Goal: Entertainment & Leisure: Consume media (video, audio)

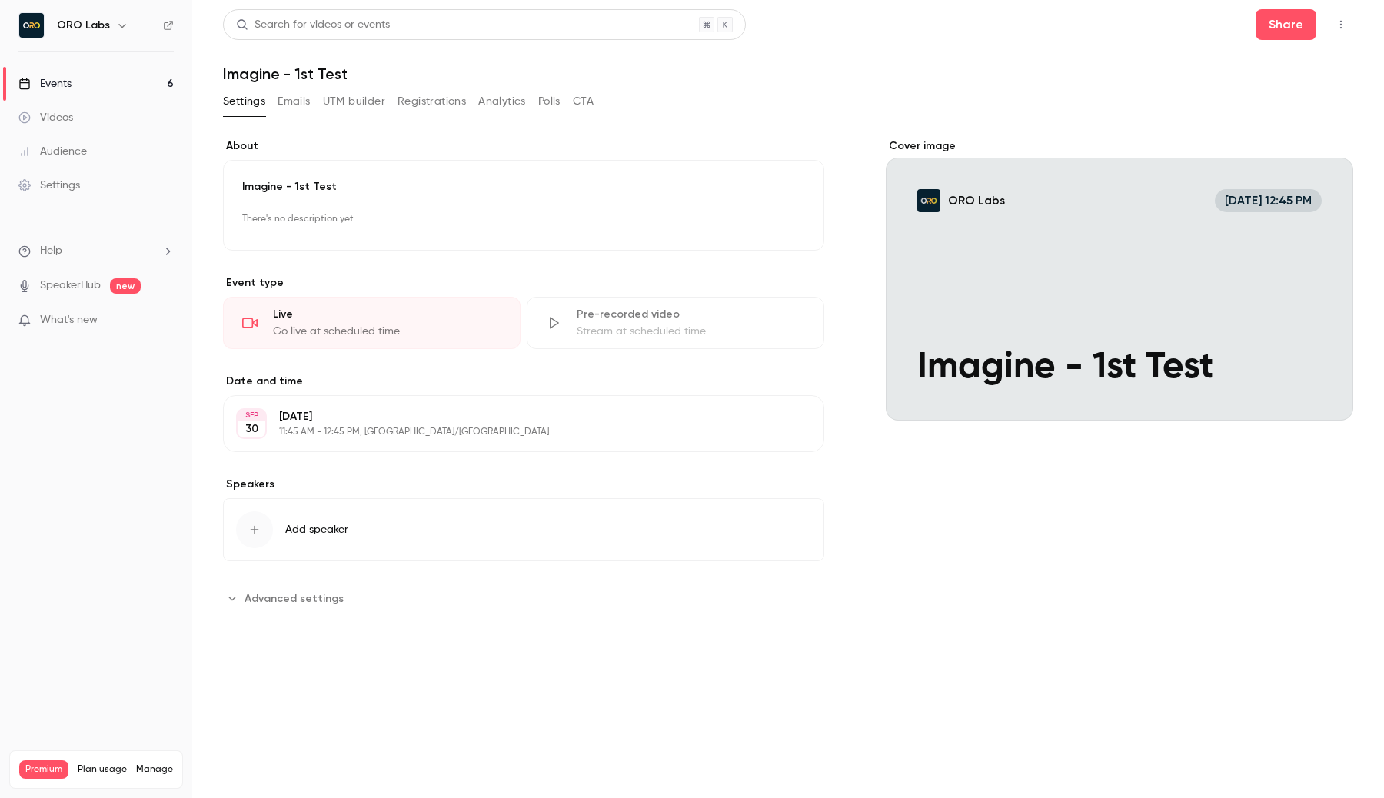
click at [148, 91] on link "Events 6" at bounding box center [96, 84] width 192 height 34
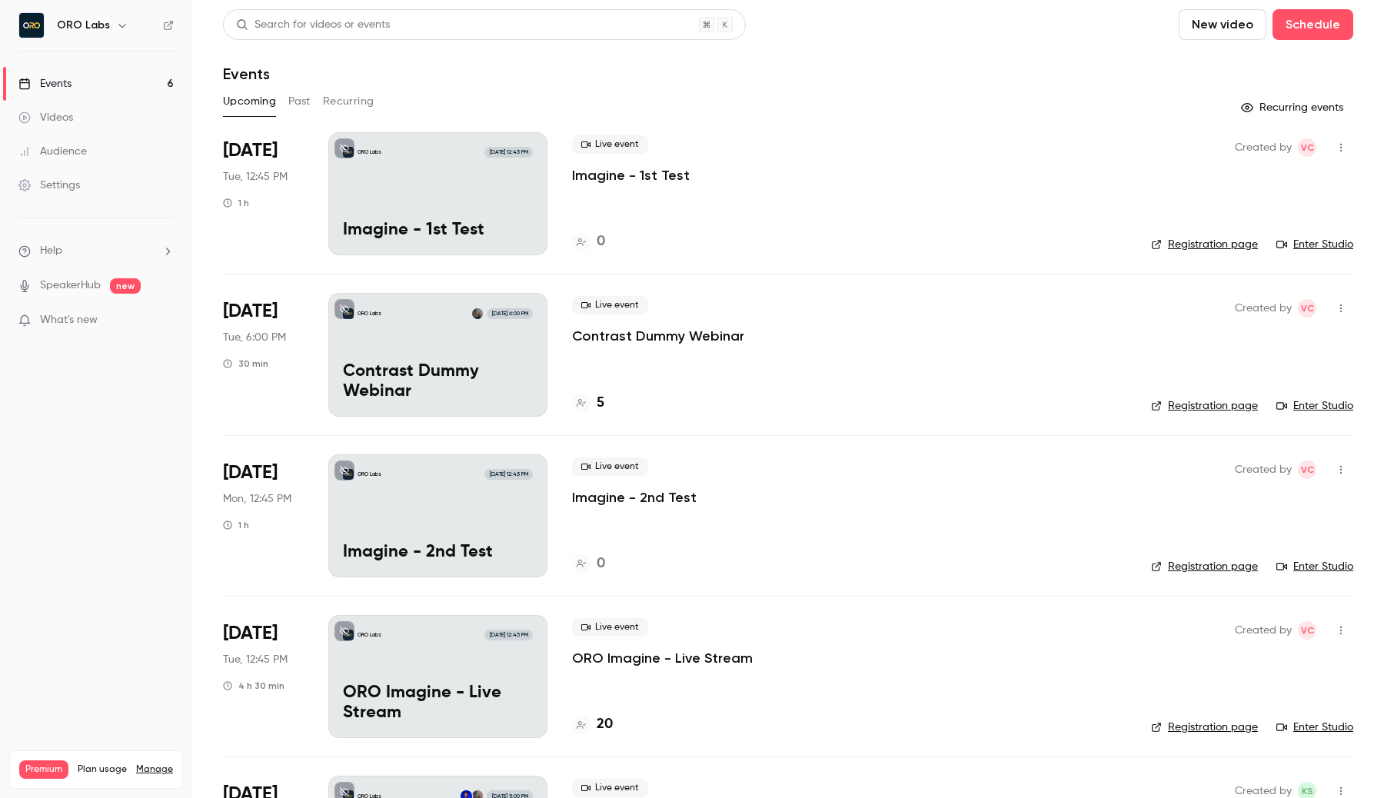
scroll to position [30, 0]
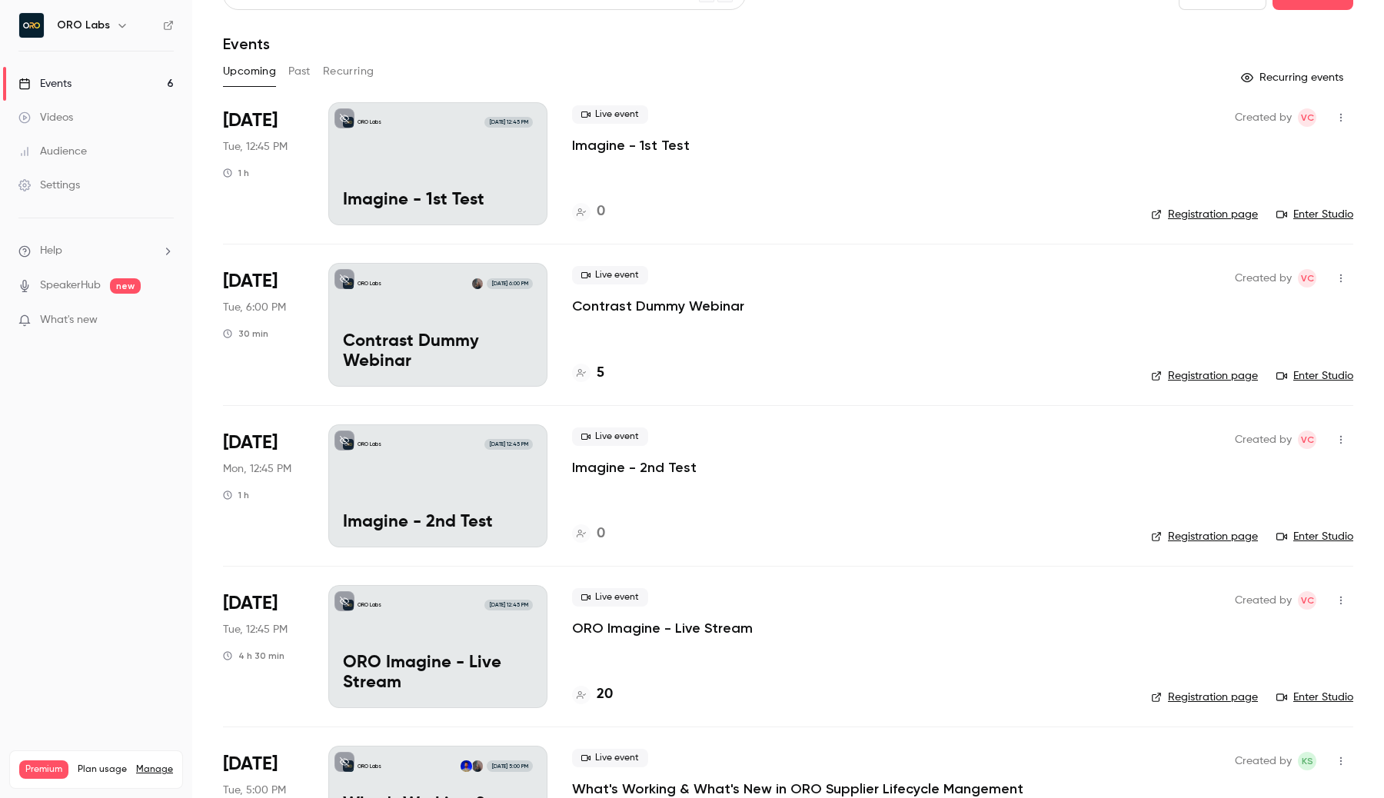
click at [1238, 220] on link "Registration page" at bounding box center [1204, 214] width 107 height 15
click at [1227, 529] on link "Registration page" at bounding box center [1204, 536] width 107 height 15
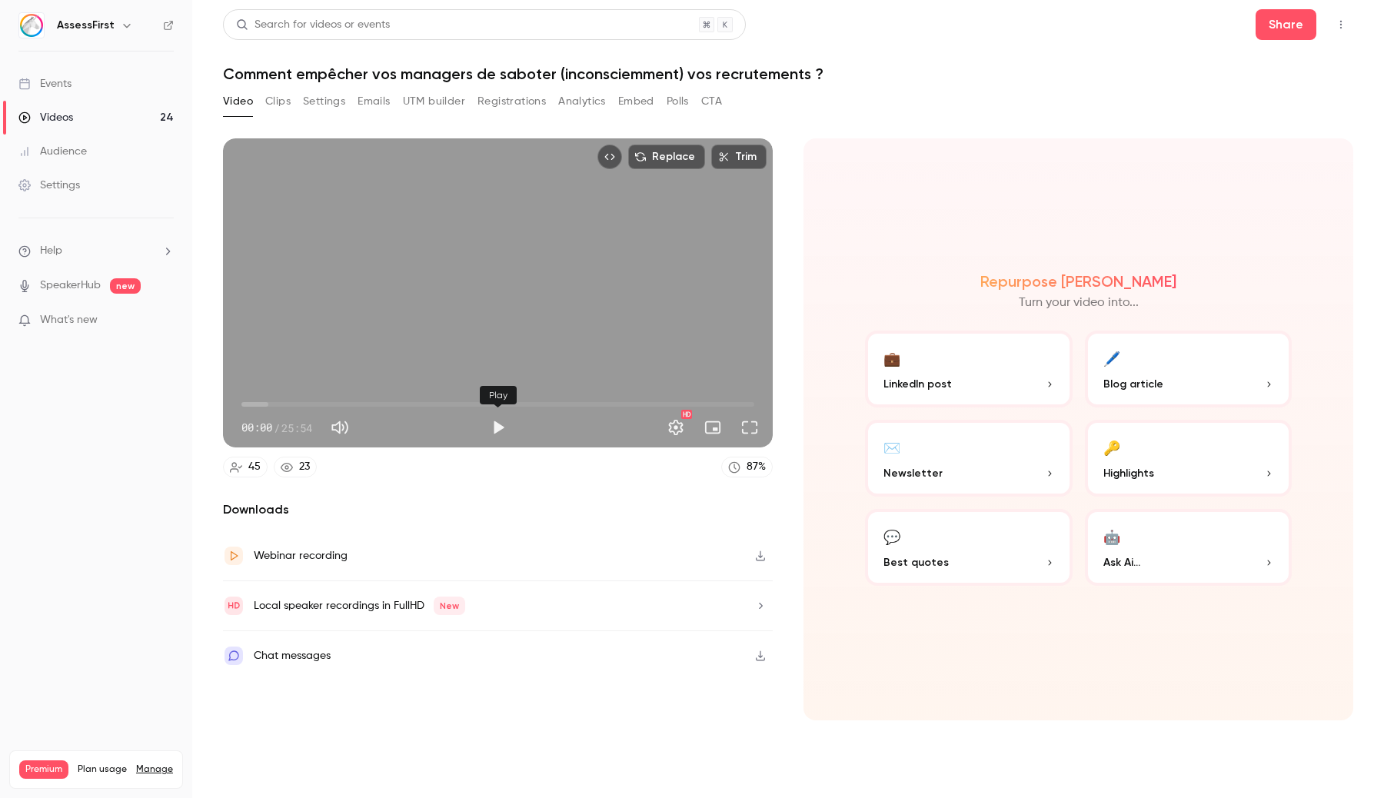
click at [492, 425] on button "Play" at bounding box center [498, 427] width 31 height 31
click at [744, 436] on button "Full screen" at bounding box center [749, 427] width 31 height 31
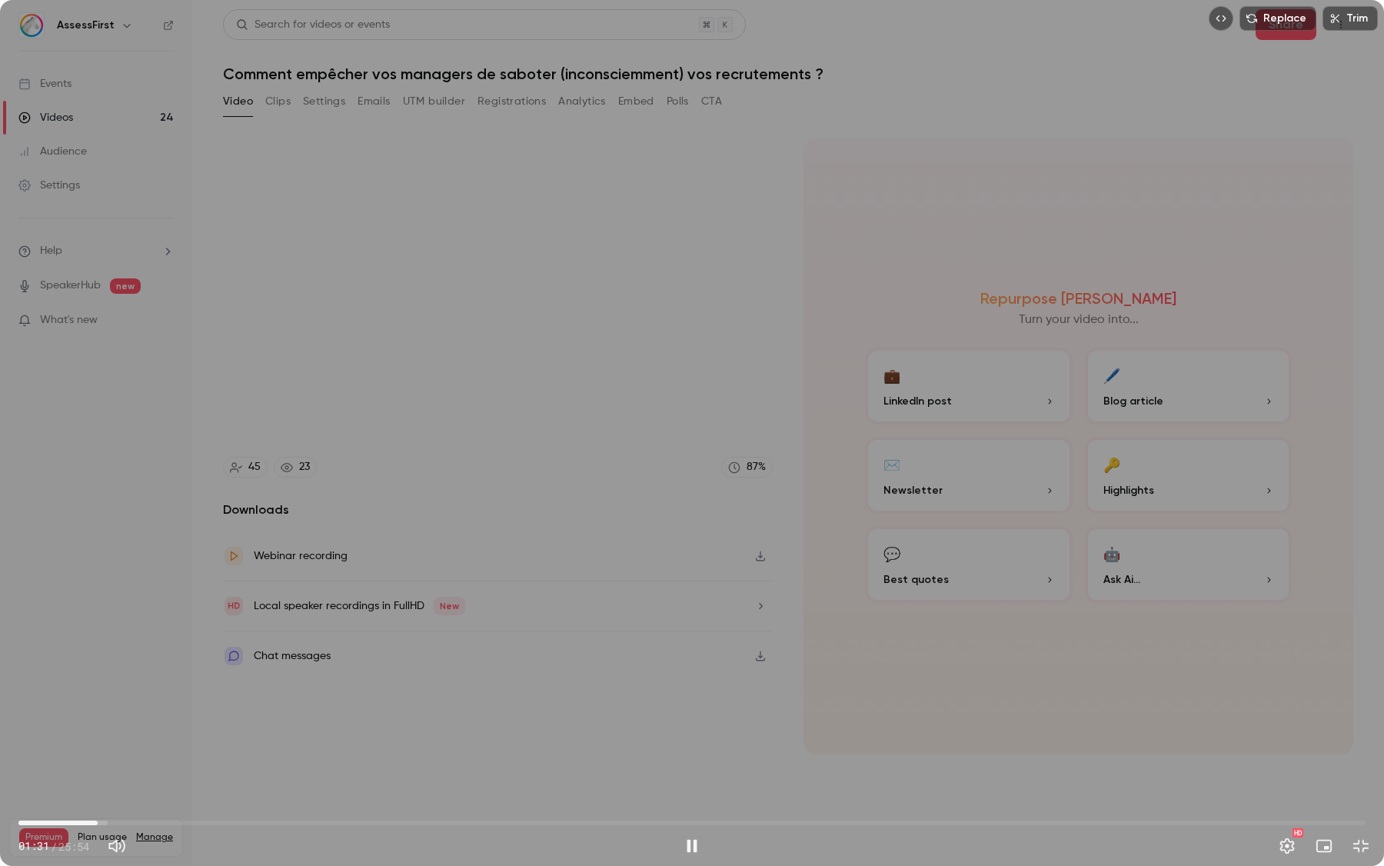
click at [98, 798] on span "01:31" at bounding box center [691, 823] width 1347 height 25
click at [608, 798] on span "11:19" at bounding box center [691, 823] width 1347 height 25
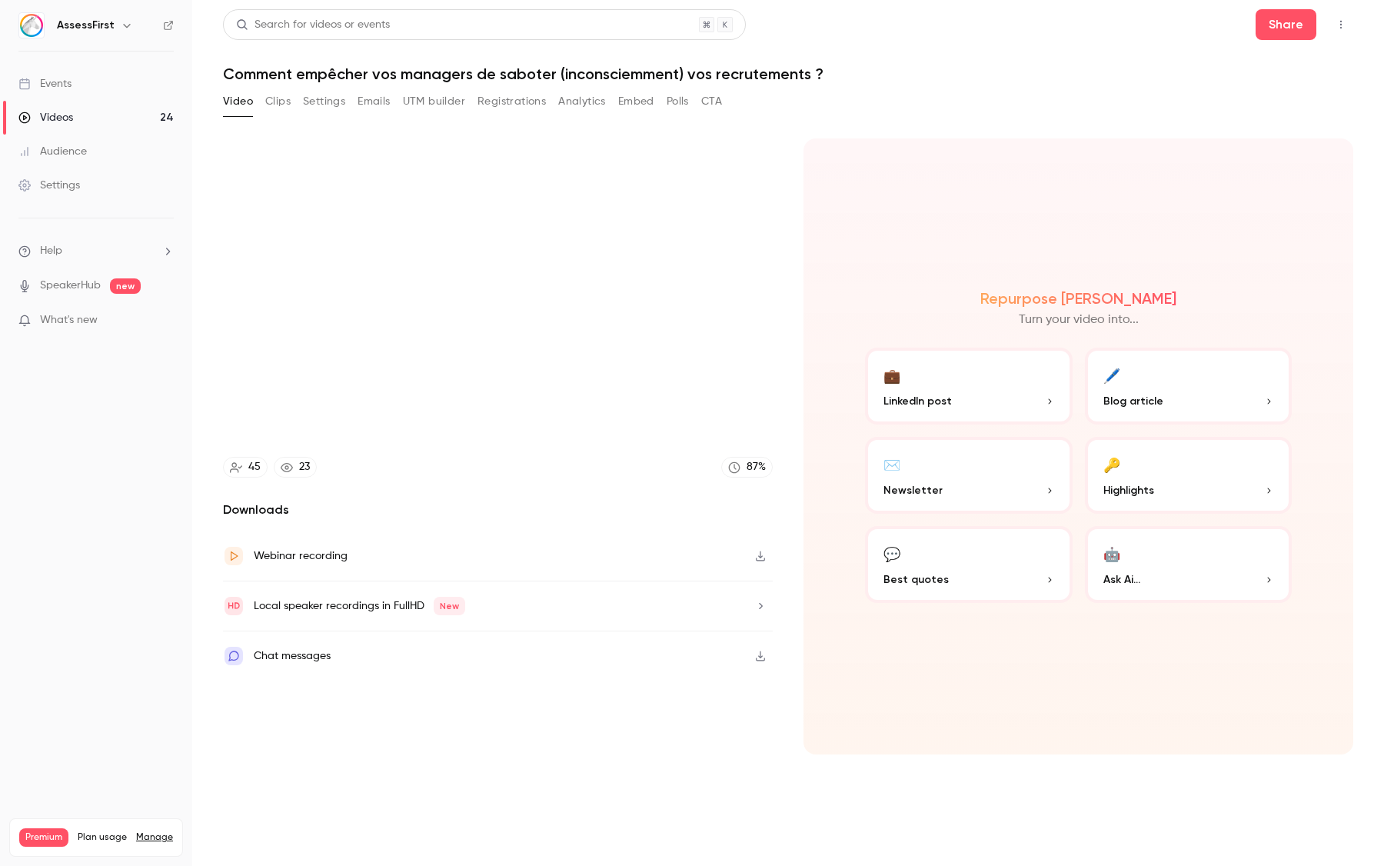
click at [840, 798] on video at bounding box center [692, 433] width 1384 height 866
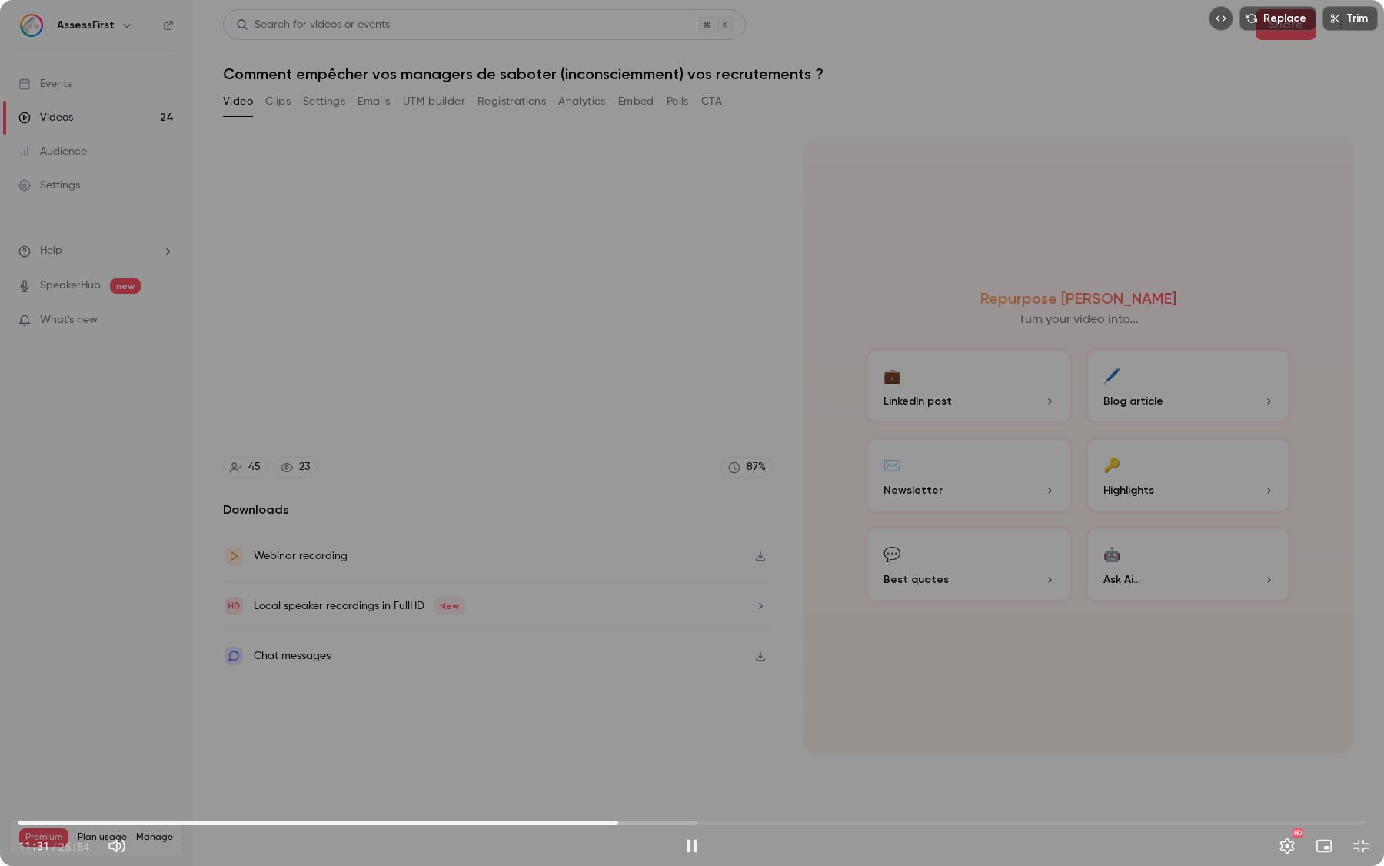
click at [922, 798] on span "11:31" at bounding box center [691, 823] width 1347 height 25
click at [1094, 798] on span "20:40" at bounding box center [691, 823] width 1347 height 25
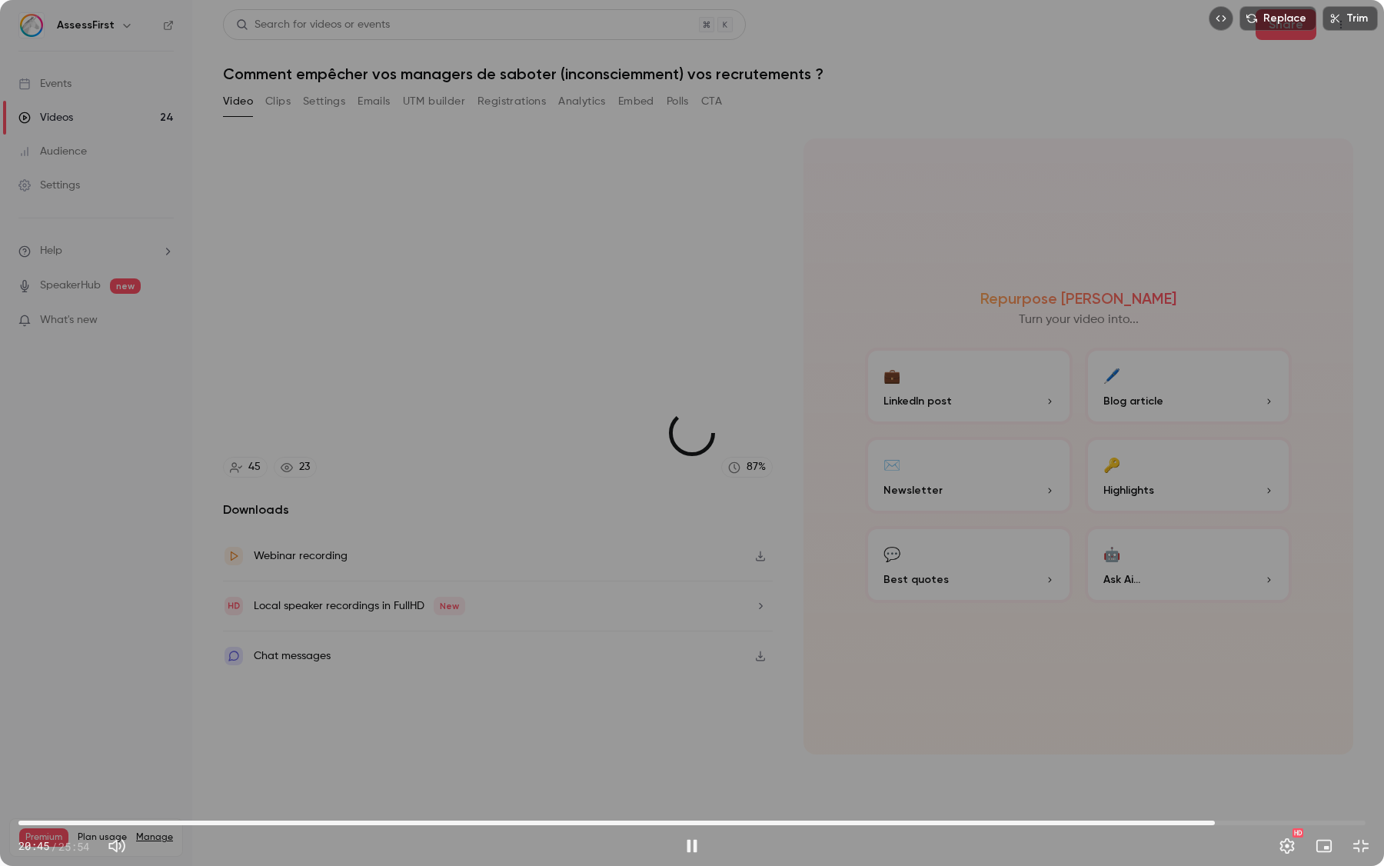
click at [1215, 798] on span "23:00" at bounding box center [691, 823] width 1347 height 25
click at [1308, 798] on span "24:47" at bounding box center [691, 823] width 1347 height 25
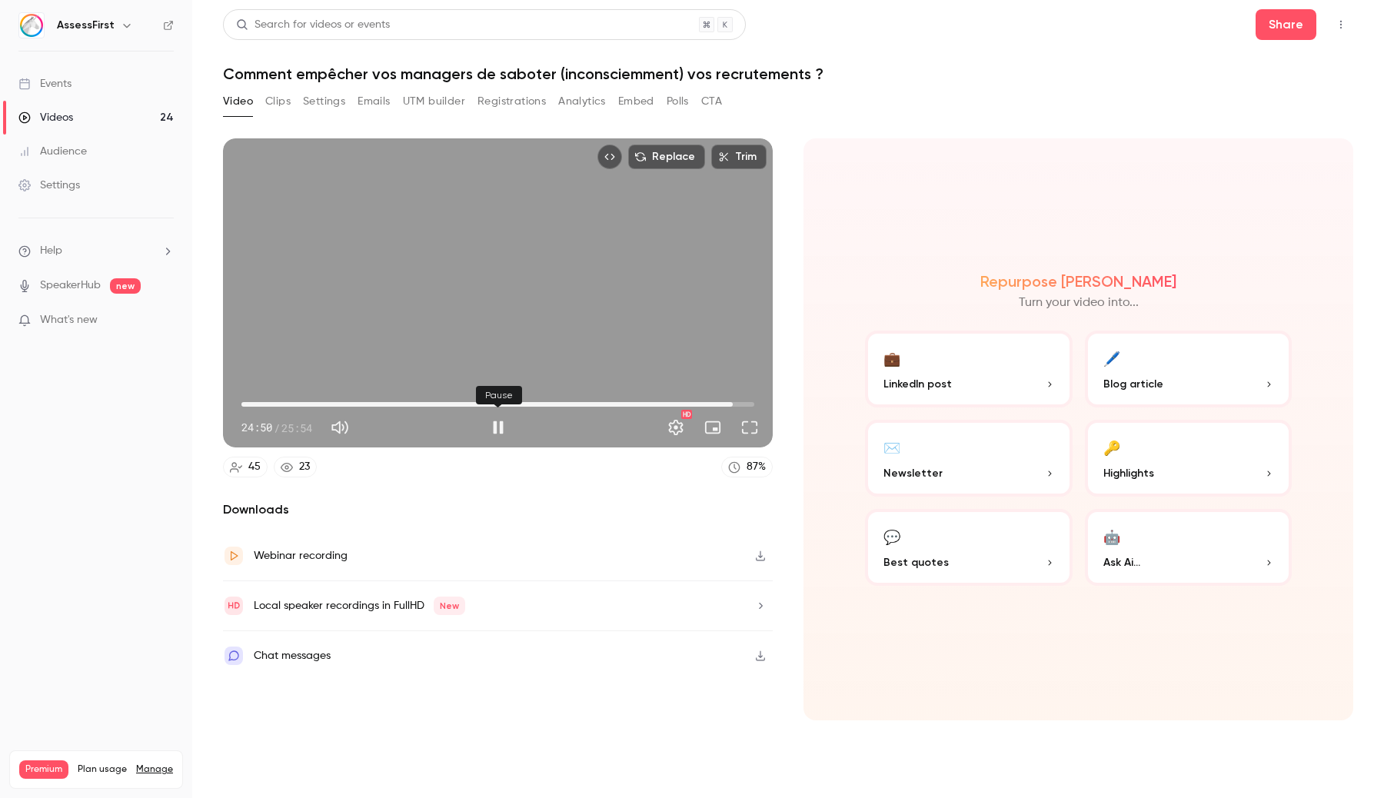
click at [499, 428] on button "Pause" at bounding box center [498, 427] width 31 height 31
type input "******"
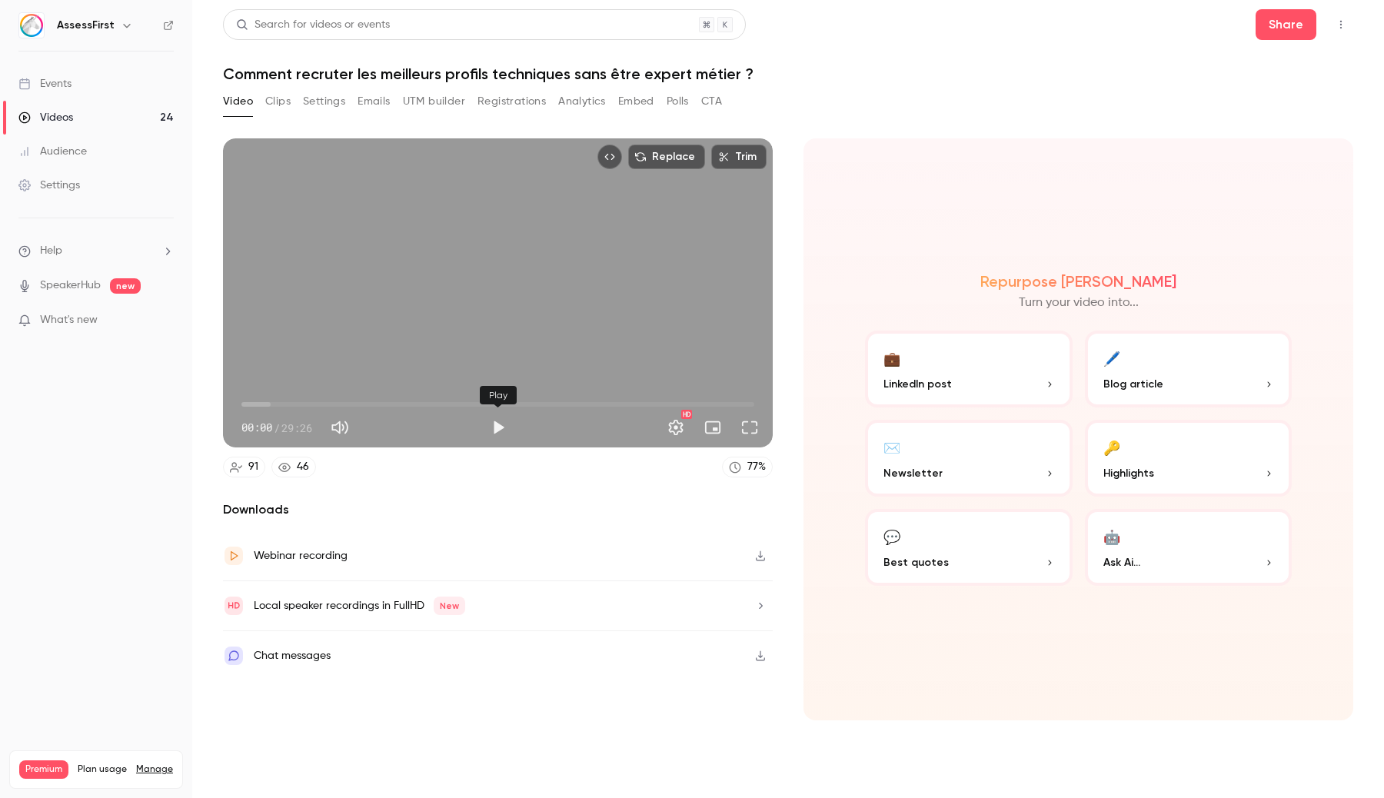
click at [502, 432] on button "Play" at bounding box center [498, 427] width 31 height 31
click at [419, 405] on span "00:00" at bounding box center [497, 404] width 513 height 25
click at [600, 403] on span "20:34" at bounding box center [497, 404] width 513 height 25
click at [693, 400] on span "25:54" at bounding box center [497, 404] width 513 height 25
click at [494, 432] on button "Pause" at bounding box center [498, 427] width 31 height 31
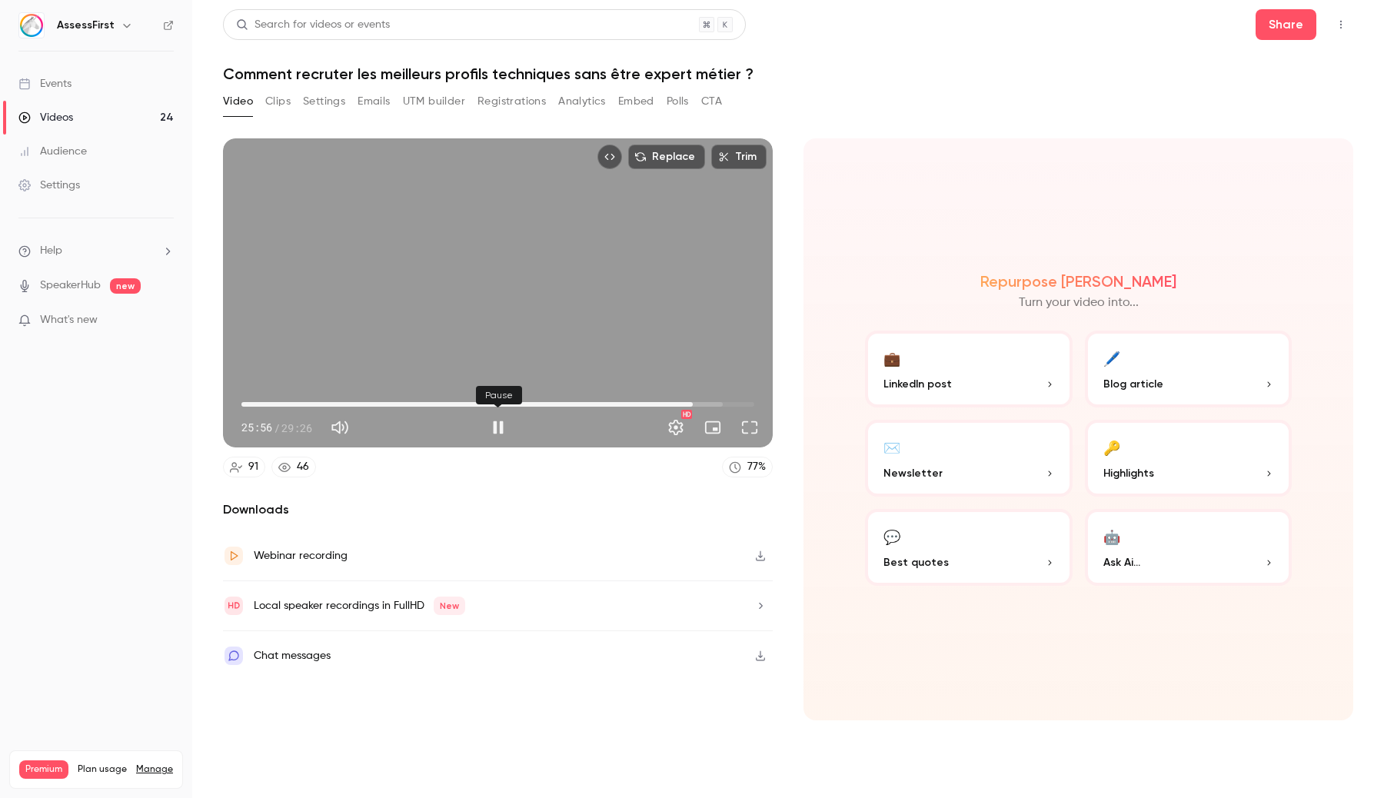
type input "******"
click at [135, 123] on link "Videos 24" at bounding box center [96, 118] width 192 height 34
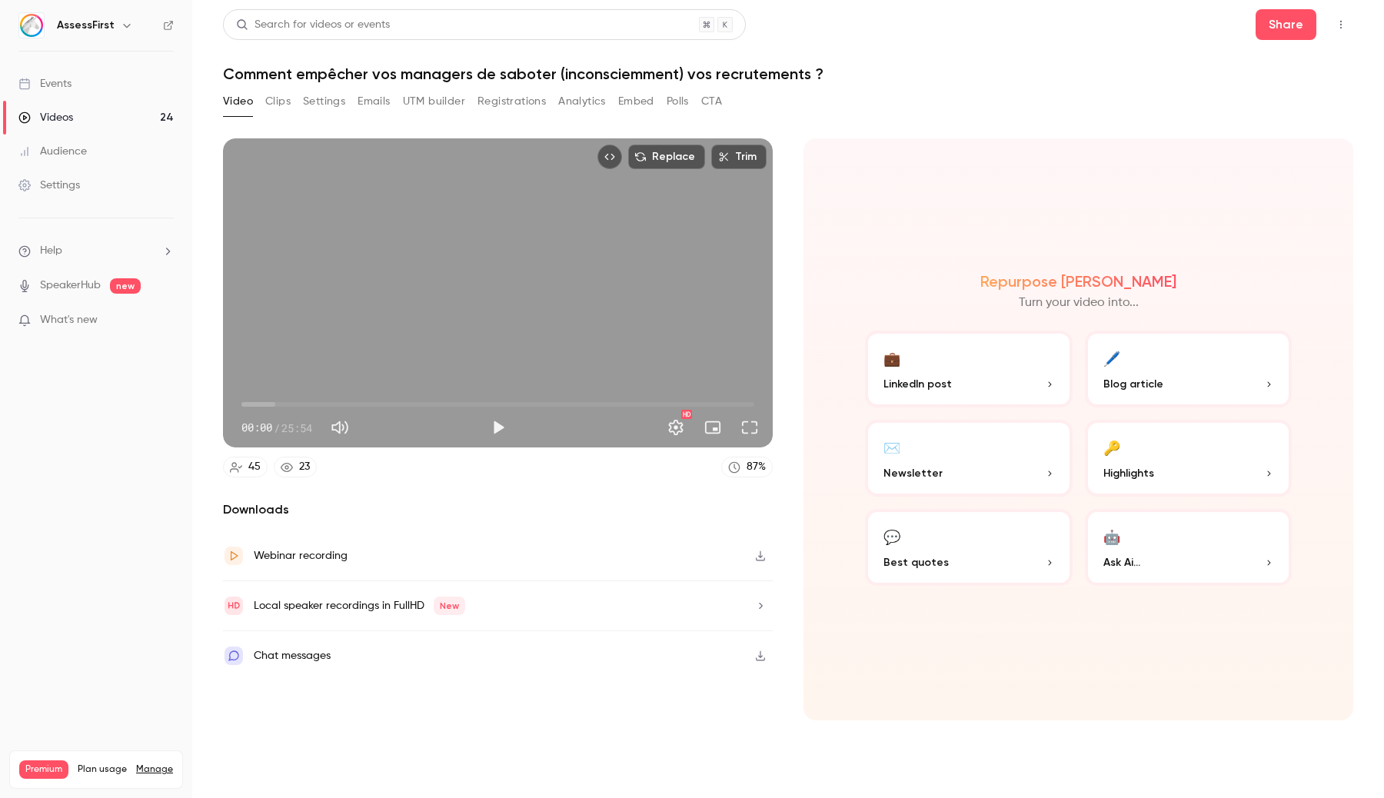
click at [498, 430] on button "Play" at bounding box center [498, 427] width 31 height 31
click at [754, 431] on button "Full screen" at bounding box center [749, 427] width 31 height 31
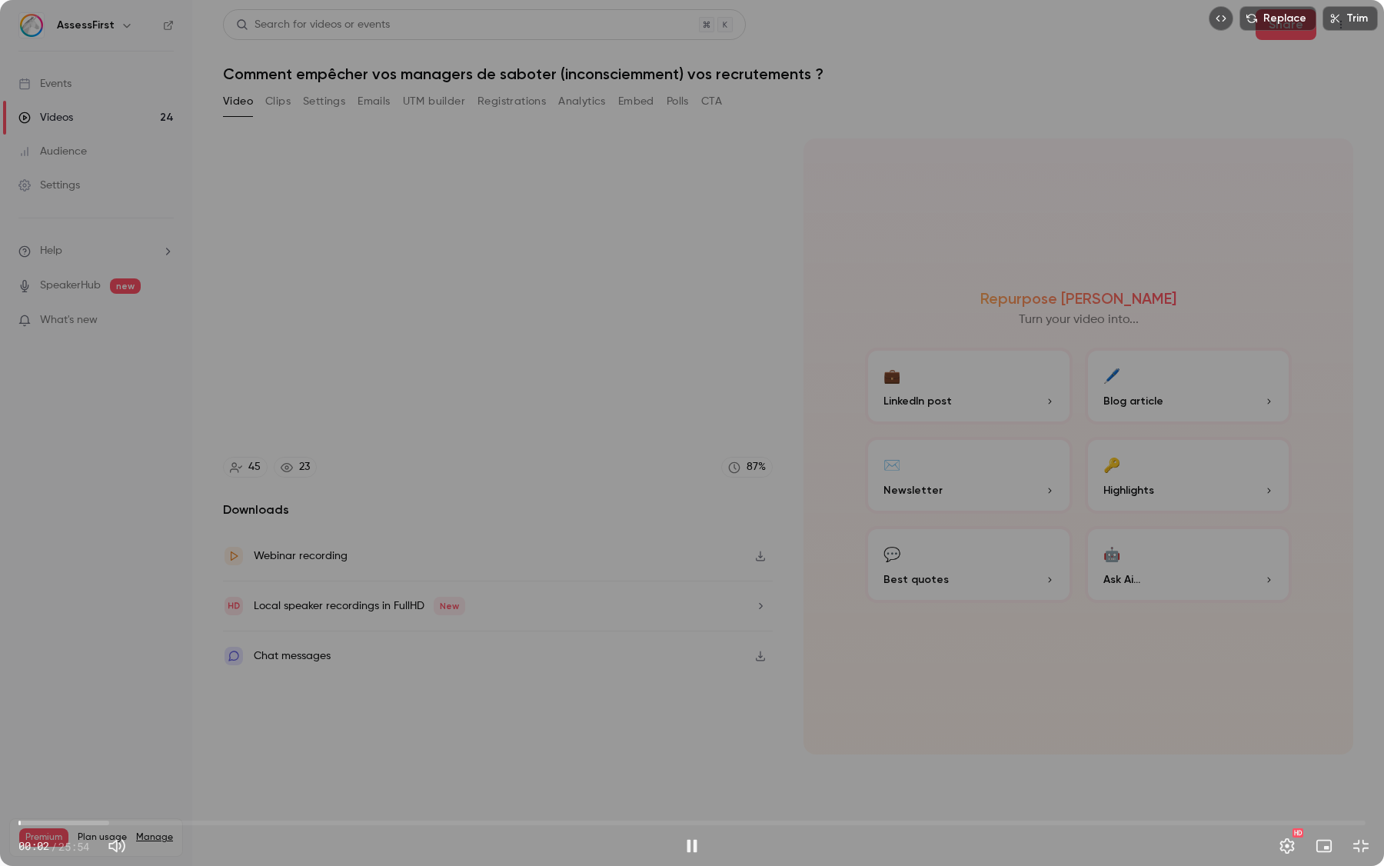
click at [126, 798] on span "00:02" at bounding box center [691, 823] width 1347 height 25
click at [465, 798] on span "02:06" at bounding box center [691, 823] width 1347 height 25
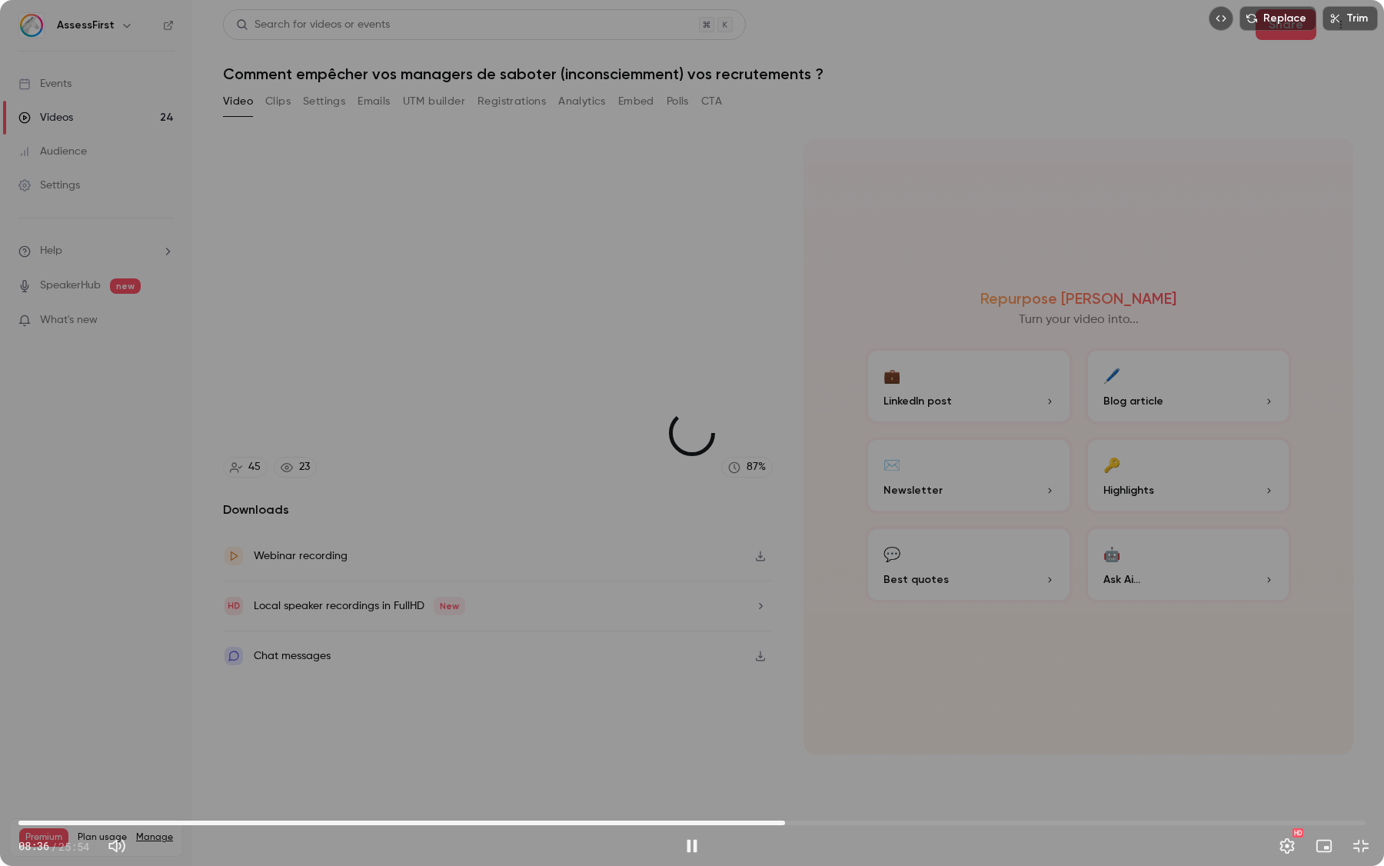
click at [785, 798] on span "14:44" at bounding box center [691, 823] width 1347 height 25
click at [948, 798] on span "14:48" at bounding box center [691, 823] width 1347 height 25
click at [1096, 798] on span "17:54" at bounding box center [691, 823] width 1347 height 25
click at [949, 712] on div "Replace Trim 20:44 20:44 / 25:54 HD" at bounding box center [692, 433] width 1384 height 866
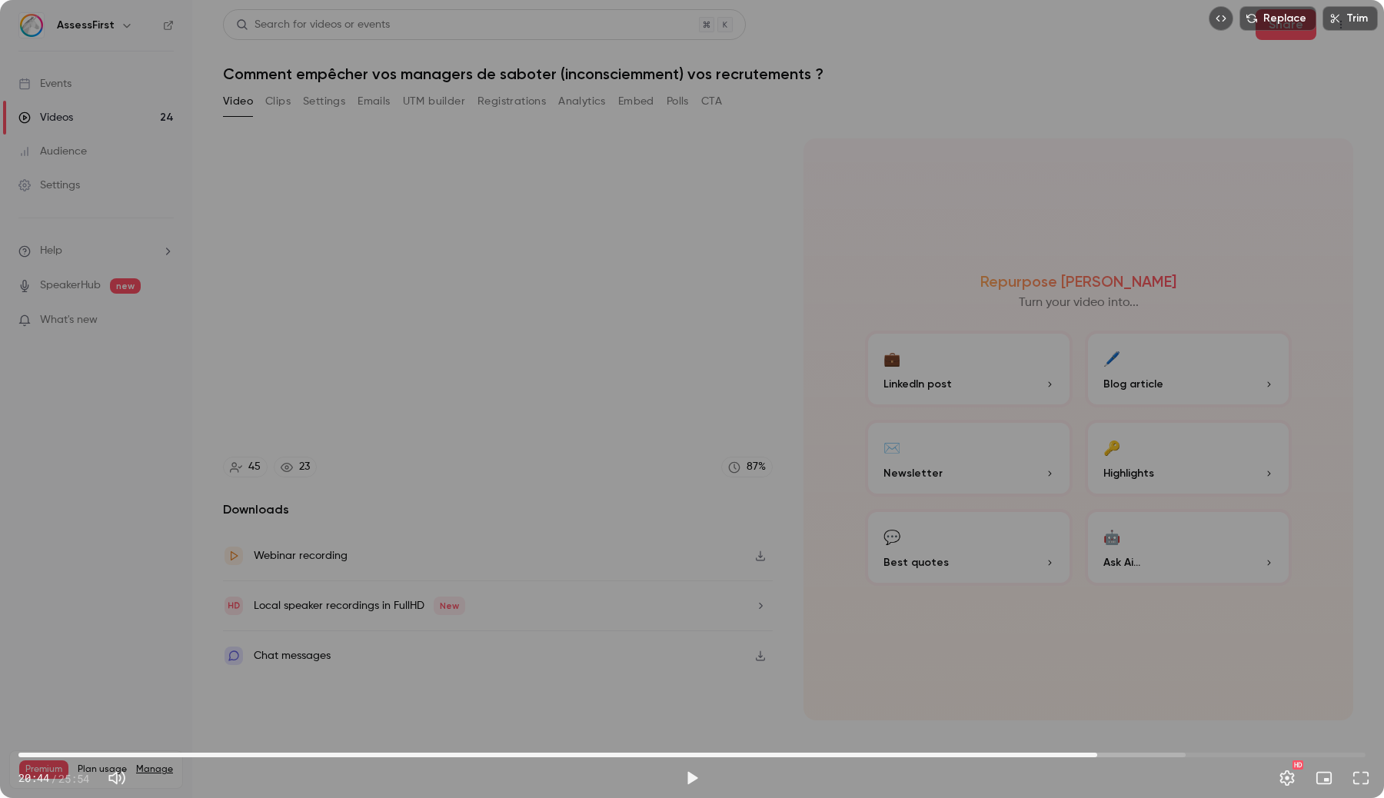
type input "******"
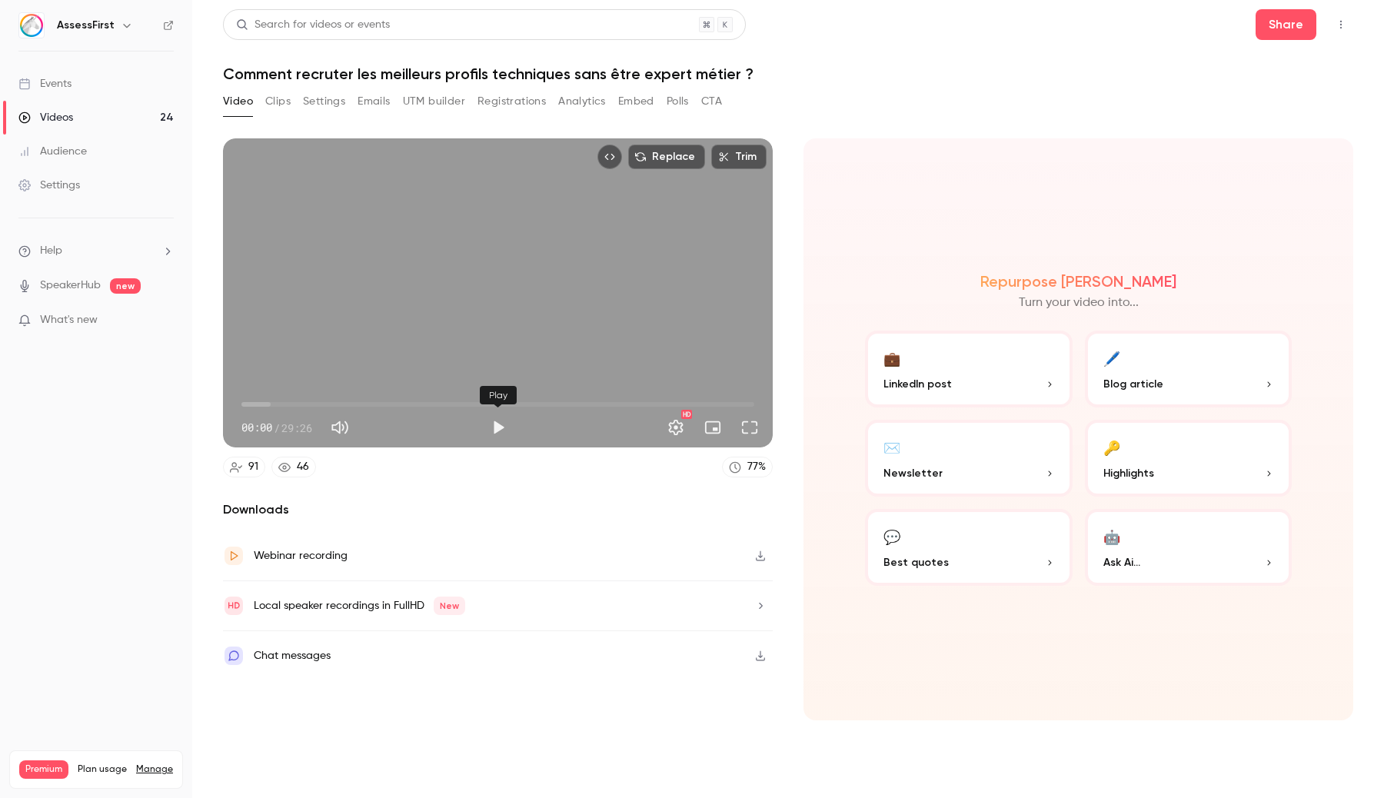
click at [504, 434] on button "Play" at bounding box center [498, 427] width 31 height 31
click at [744, 431] on button "Full screen" at bounding box center [749, 427] width 31 height 31
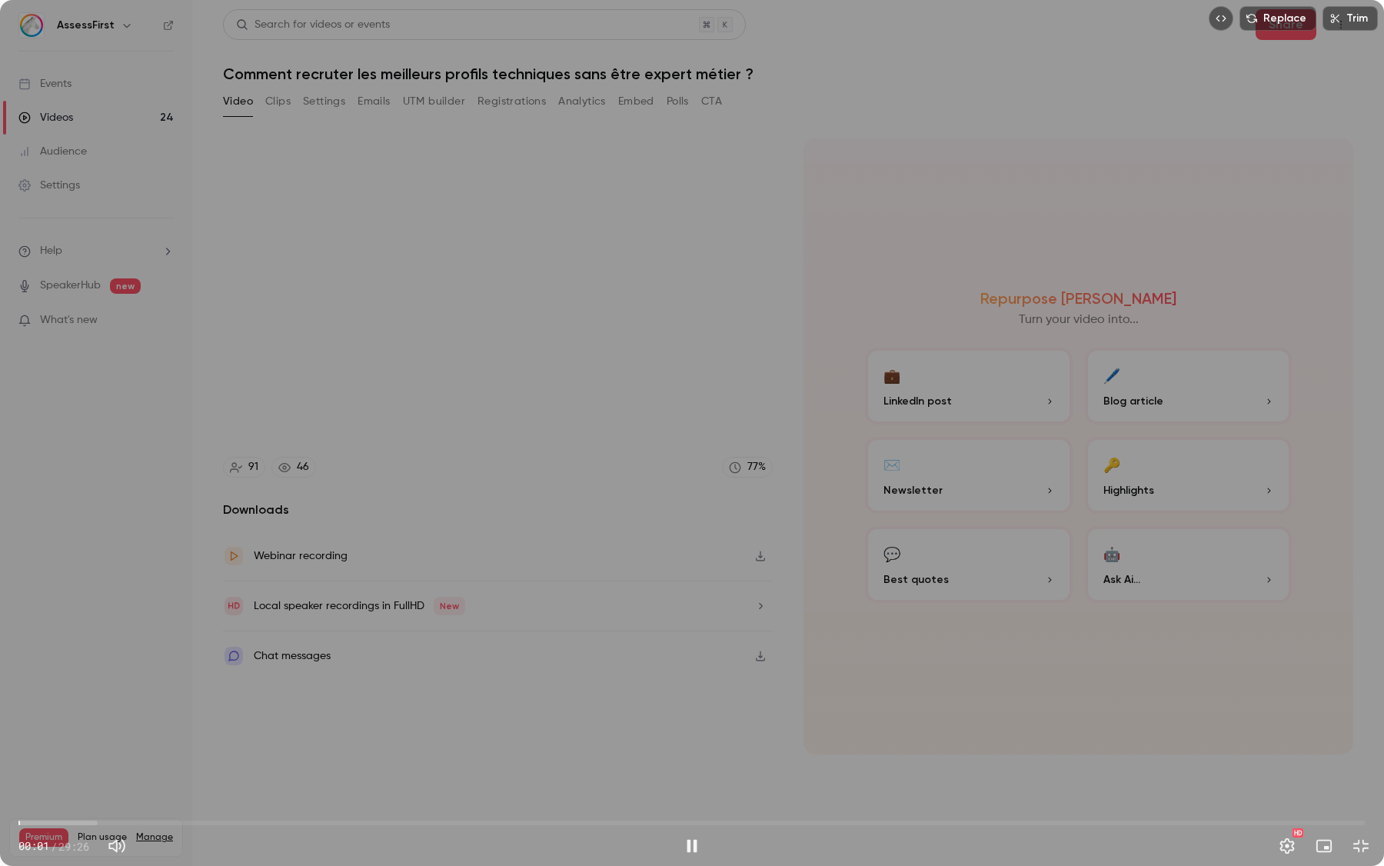
click at [450, 798] on span "00:01" at bounding box center [691, 823] width 1347 height 25
click at [747, 798] on span "09:29" at bounding box center [691, 823] width 1347 height 25
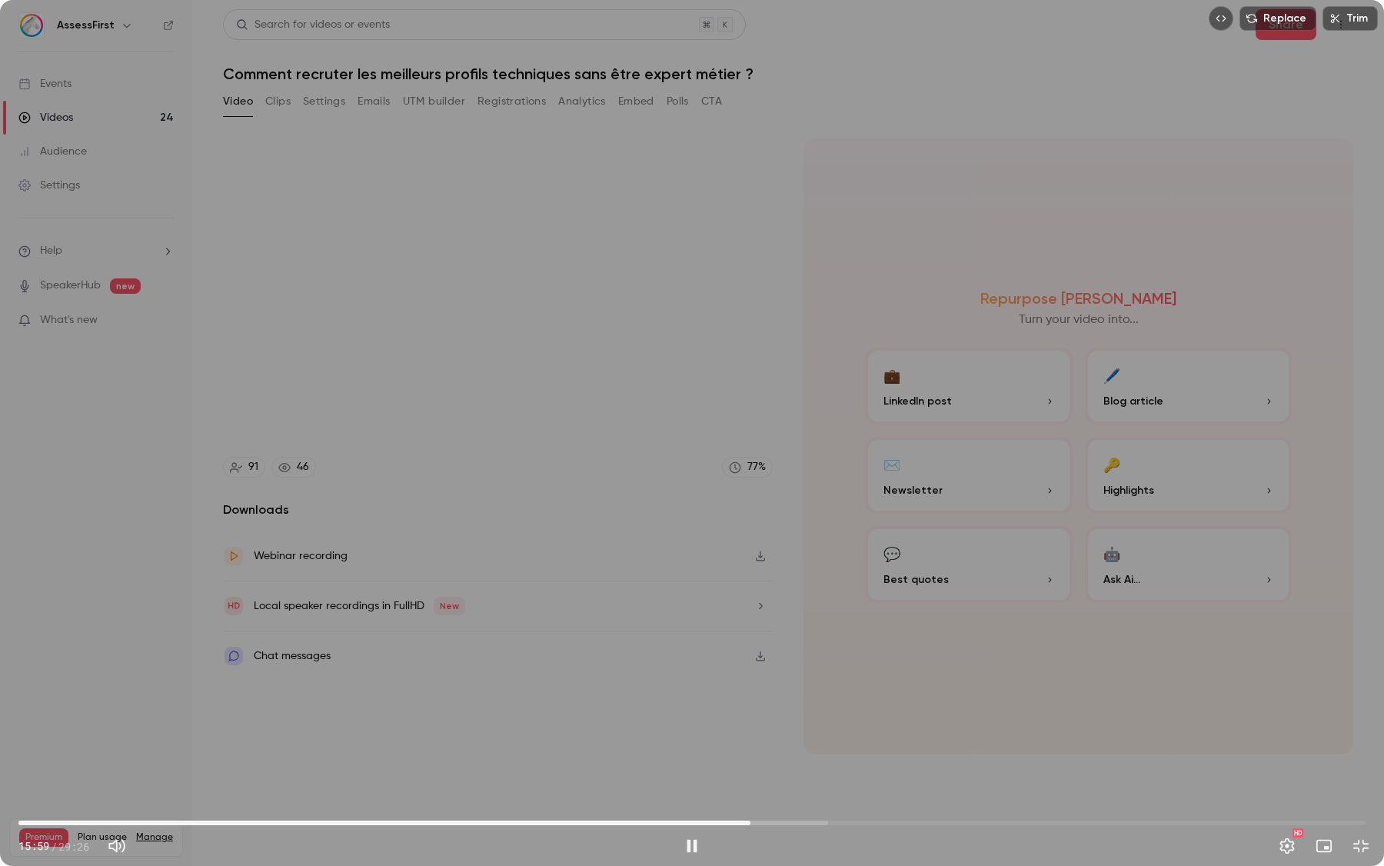
click at [1007, 798] on span "15:59" at bounding box center [691, 823] width 1347 height 25
click at [1193, 798] on span "25:39" at bounding box center [691, 823] width 1347 height 25
click at [1308, 798] on span "25:42" at bounding box center [691, 823] width 1347 height 25
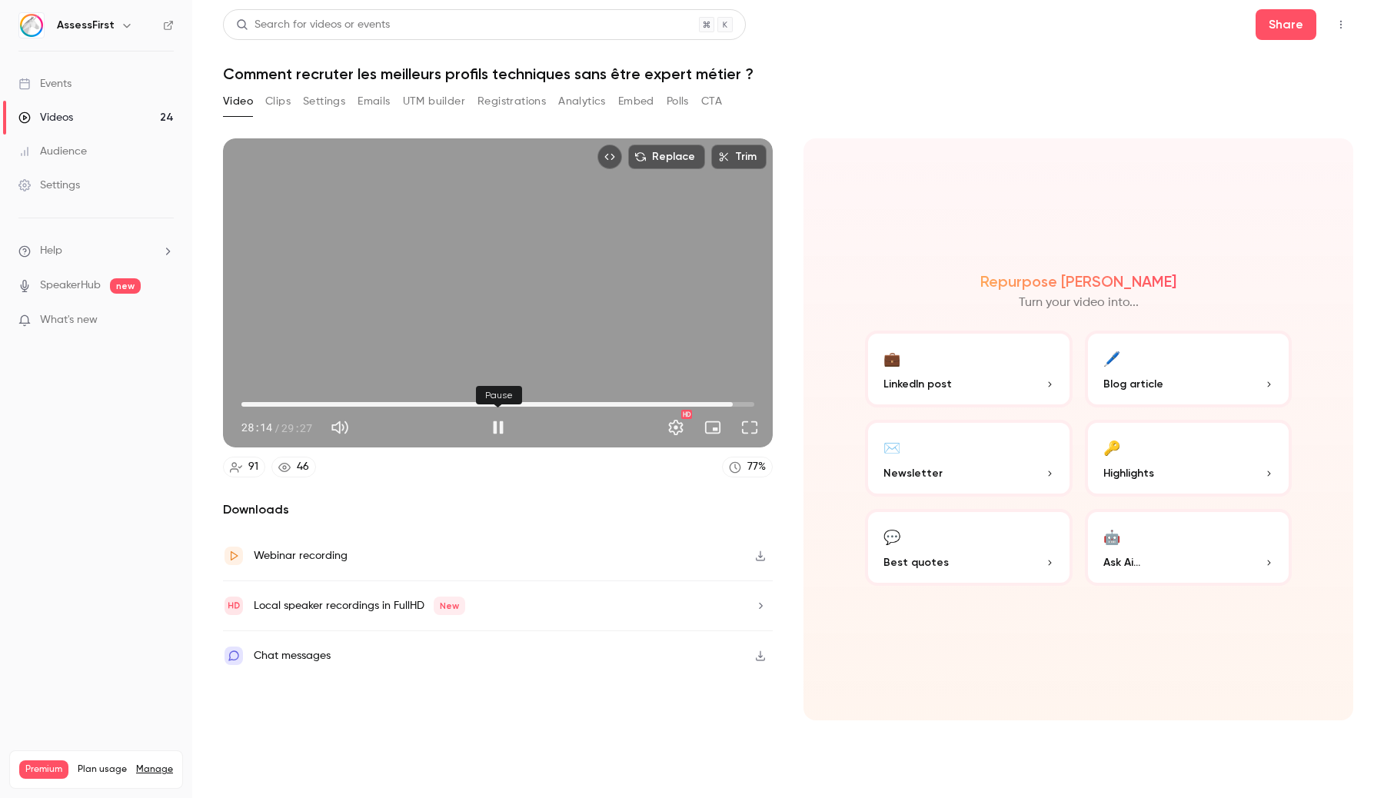
click at [504, 432] on button "Pause" at bounding box center [498, 427] width 31 height 31
type input "******"
click at [316, 110] on button "Settings" at bounding box center [324, 101] width 42 height 25
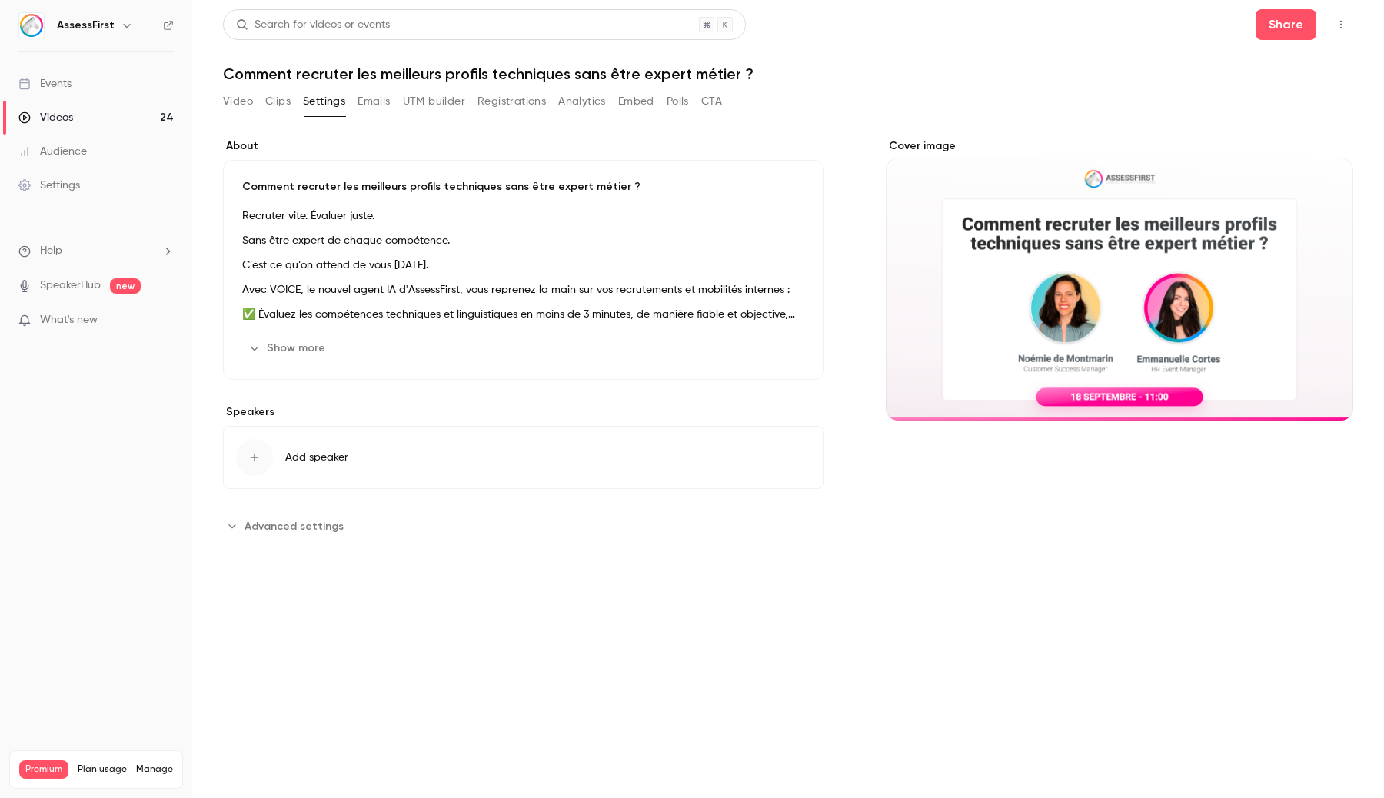
click at [242, 101] on button "Video" at bounding box center [238, 101] width 30 height 25
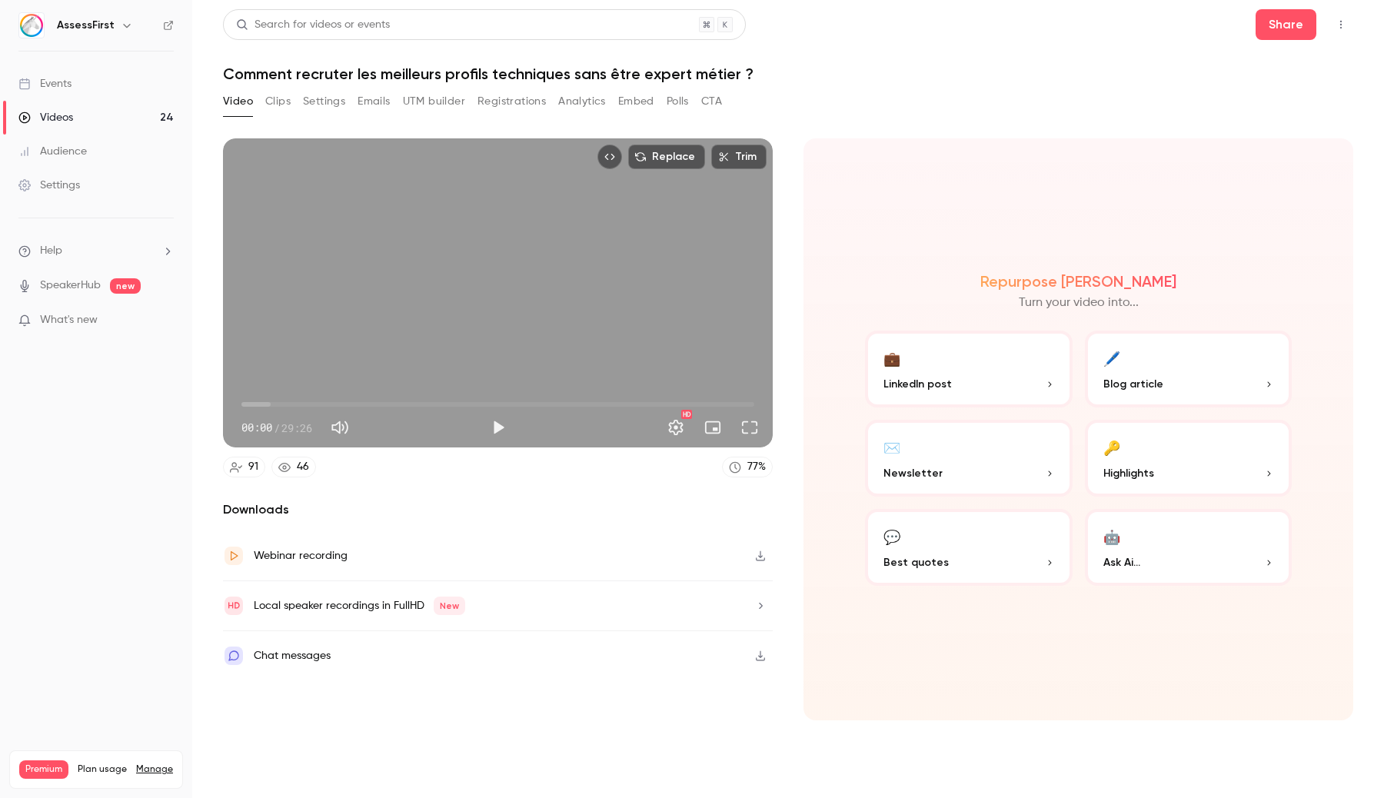
click at [328, 104] on button "Settings" at bounding box center [324, 101] width 42 height 25
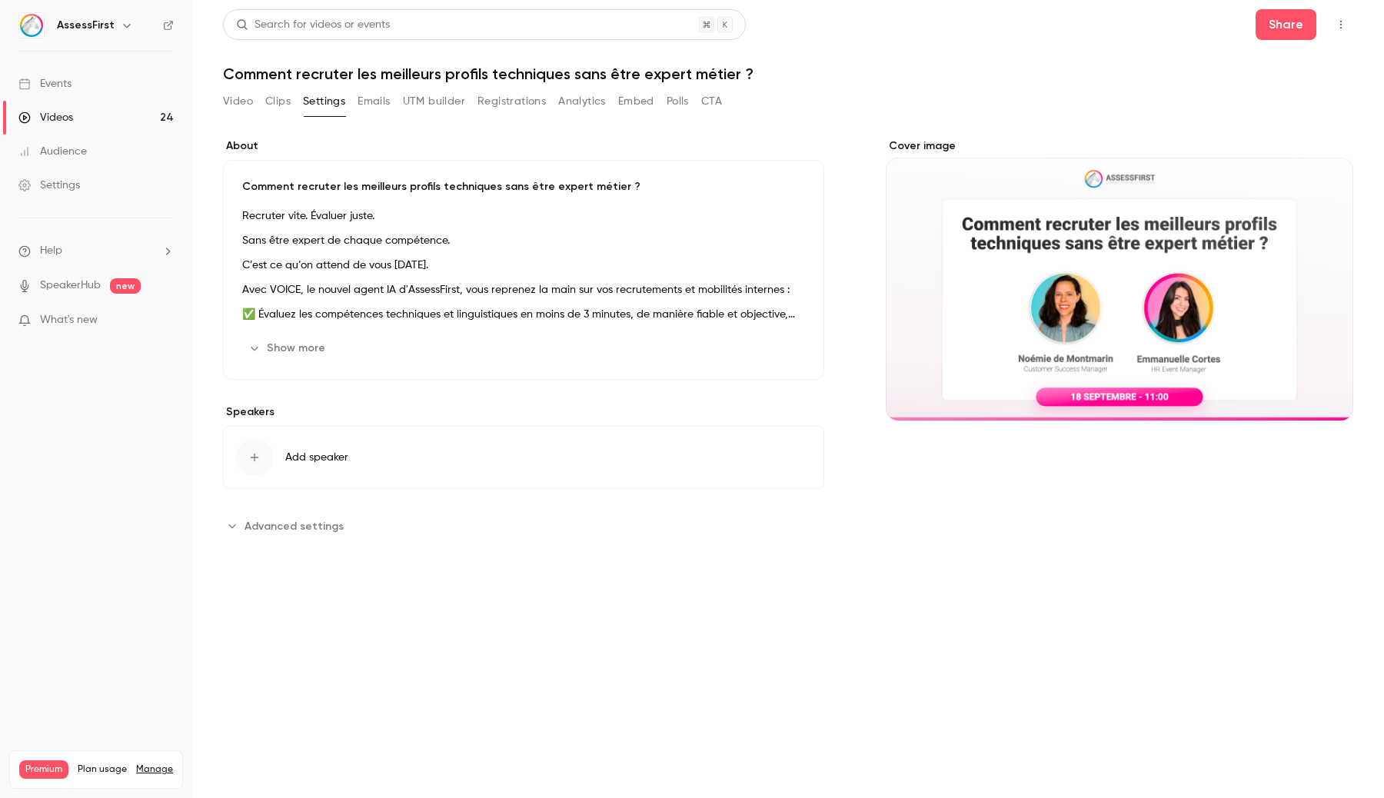
click at [246, 100] on button "Video" at bounding box center [238, 101] width 30 height 25
